Goal: Book appointment/travel/reservation

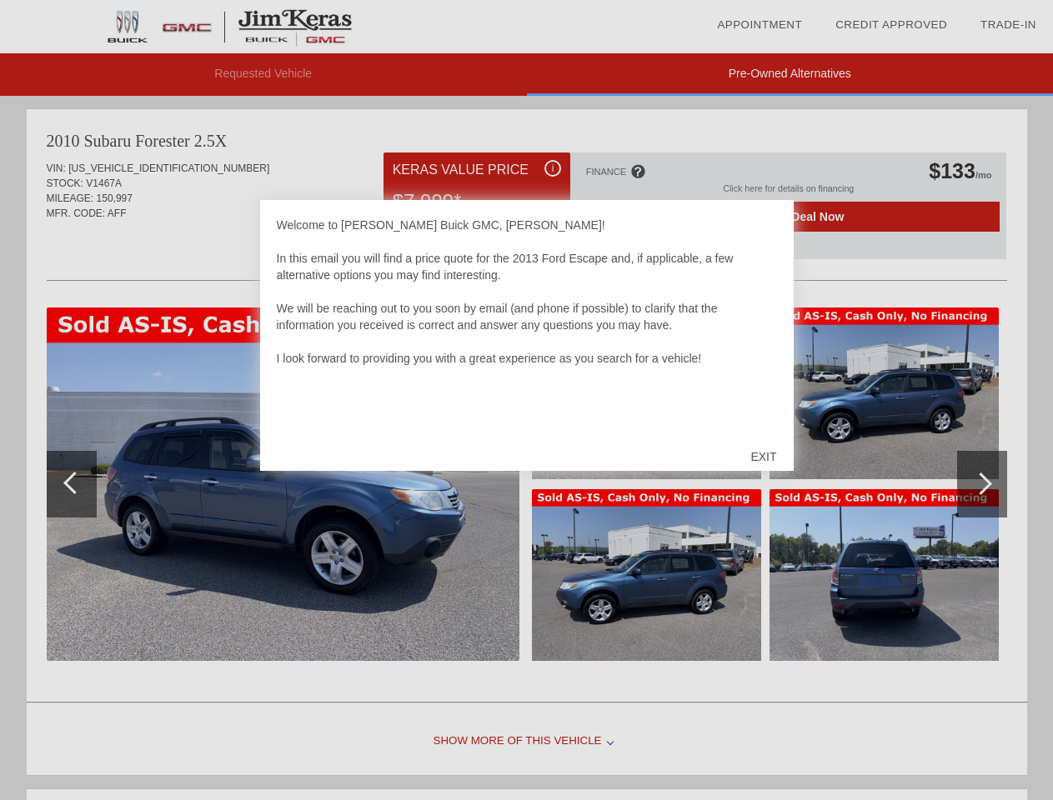
click at [759, 25] on link "Appointment" at bounding box center [759, 24] width 85 height 13
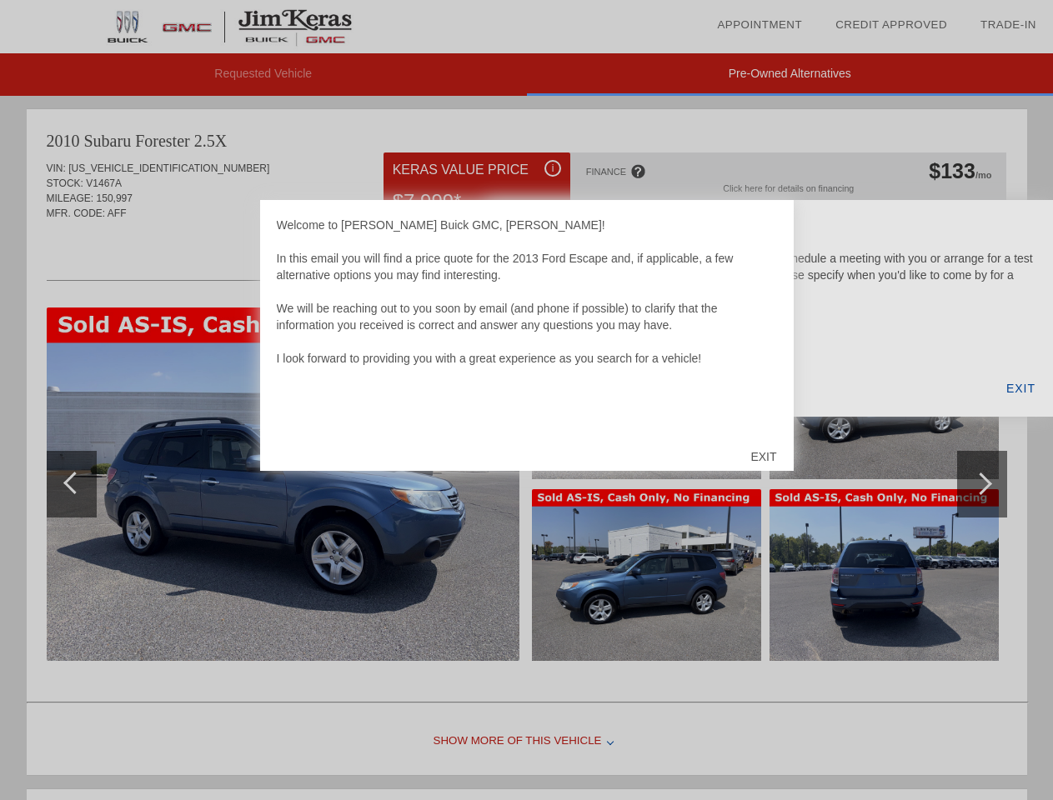
click at [763, 457] on div "EXIT" at bounding box center [763, 457] width 59 height 50
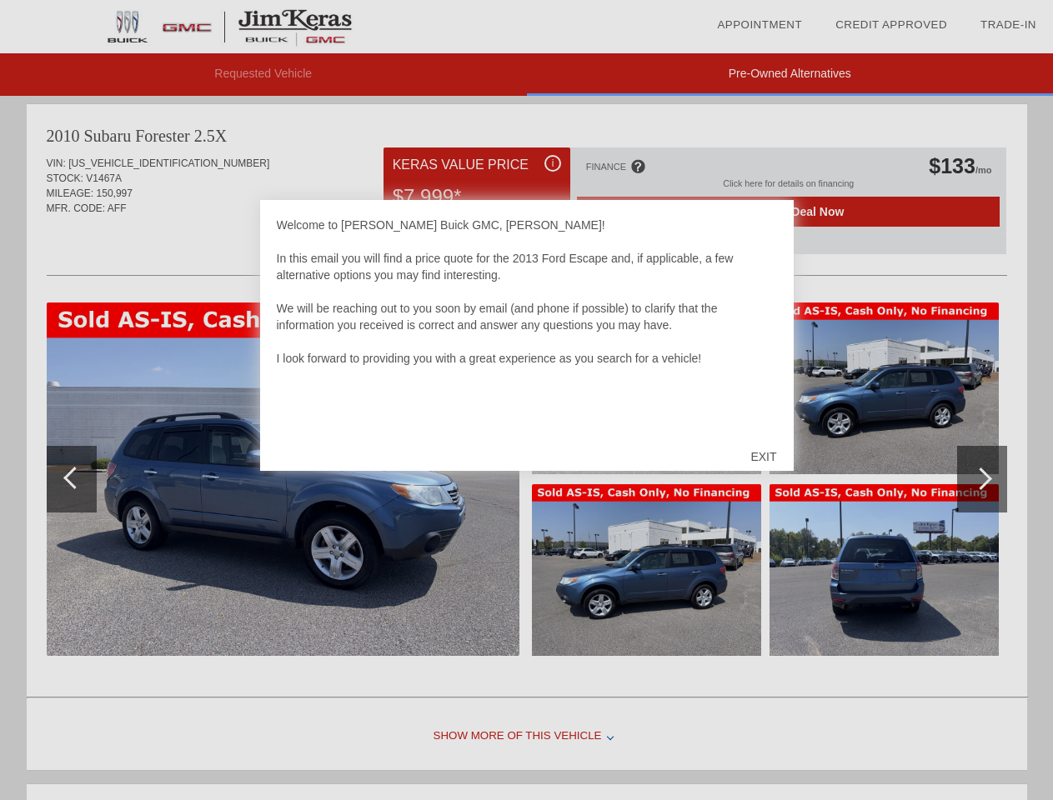
click at [759, 25] on link "Appointment" at bounding box center [759, 24] width 85 height 13
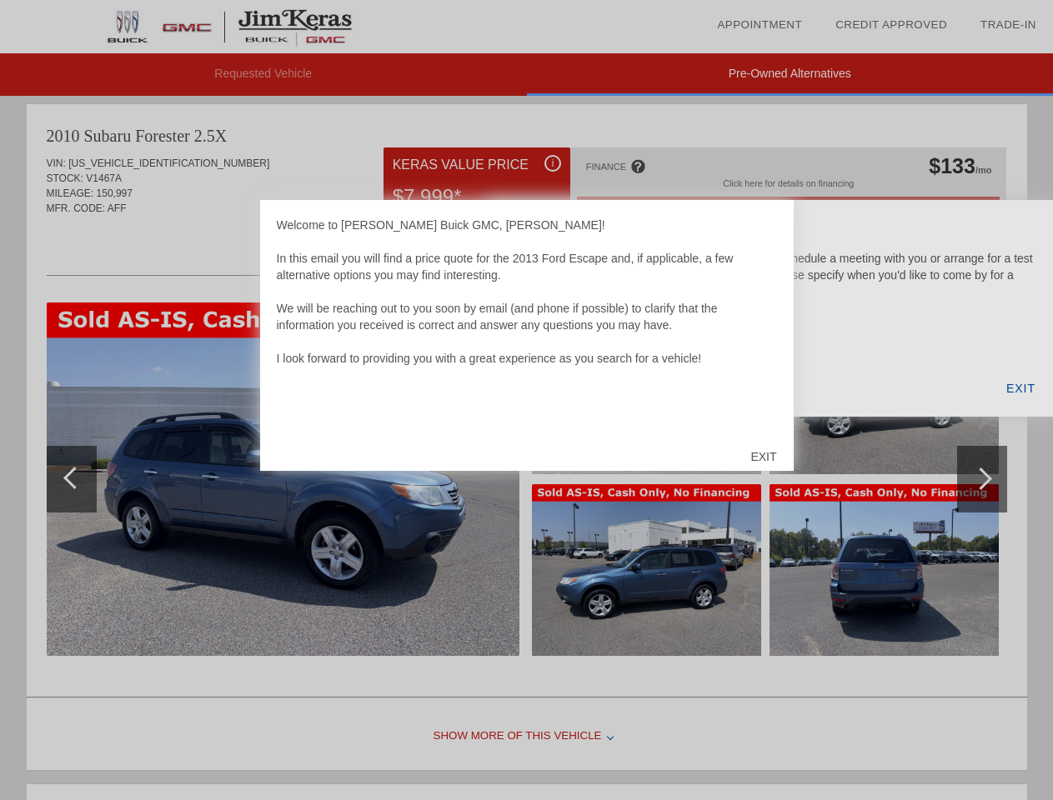
click at [763, 457] on div "EXIT" at bounding box center [763, 457] width 59 height 50
